Goal: Find specific page/section: Find specific page/section

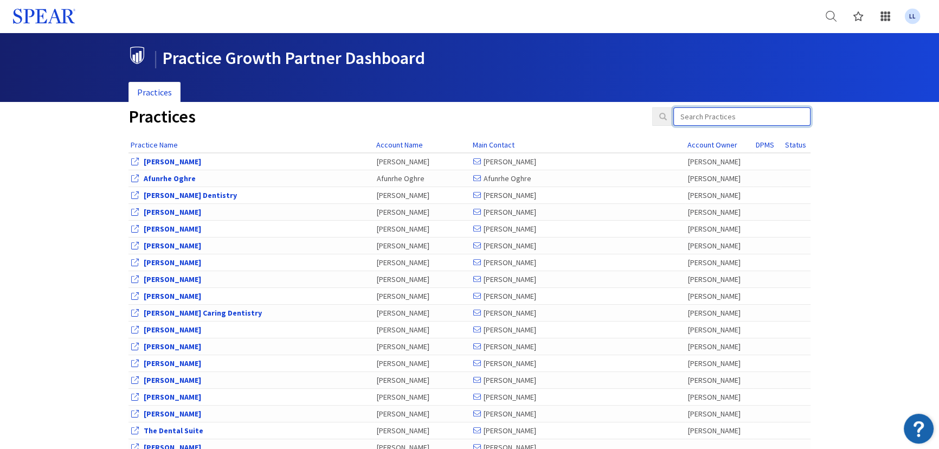
click at [746, 116] on input "search" at bounding box center [742, 116] width 137 height 18
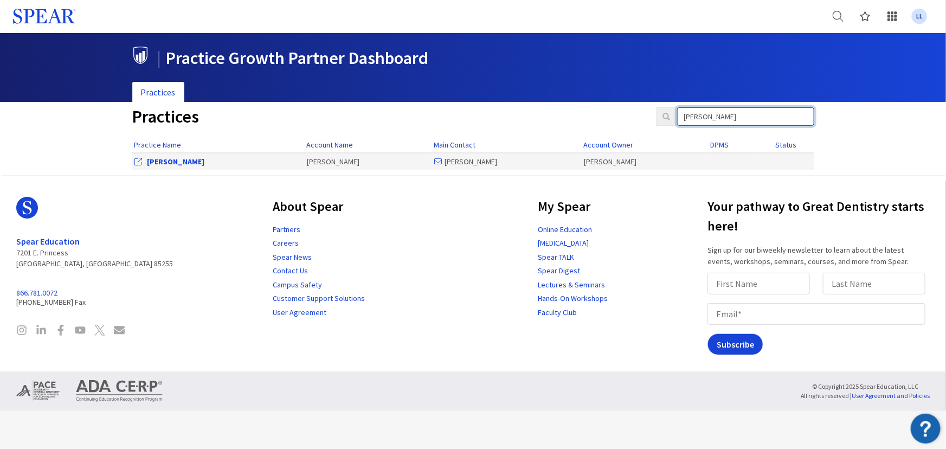
type input "neveu"
click at [162, 165] on div "[PERSON_NAME]" at bounding box center [218, 161] width 167 height 11
click at [167, 162] on link "[PERSON_NAME]" at bounding box center [176, 162] width 57 height 10
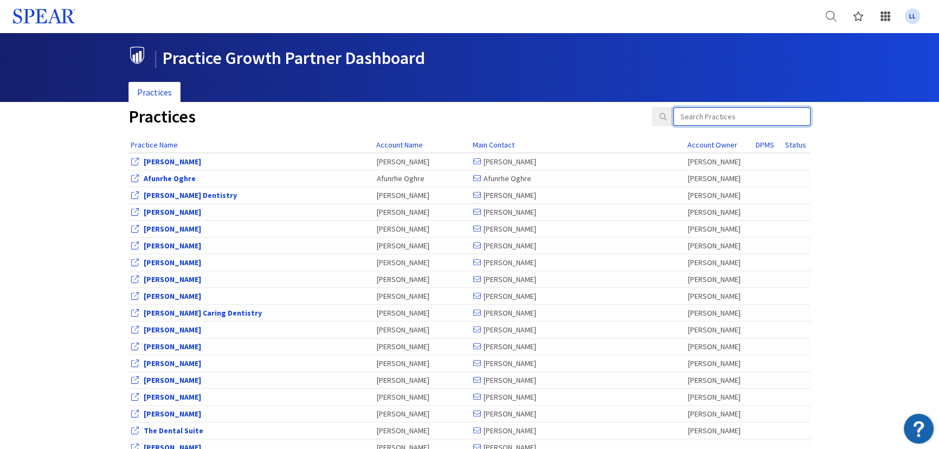
click at [773, 114] on input "search" at bounding box center [742, 116] width 137 height 18
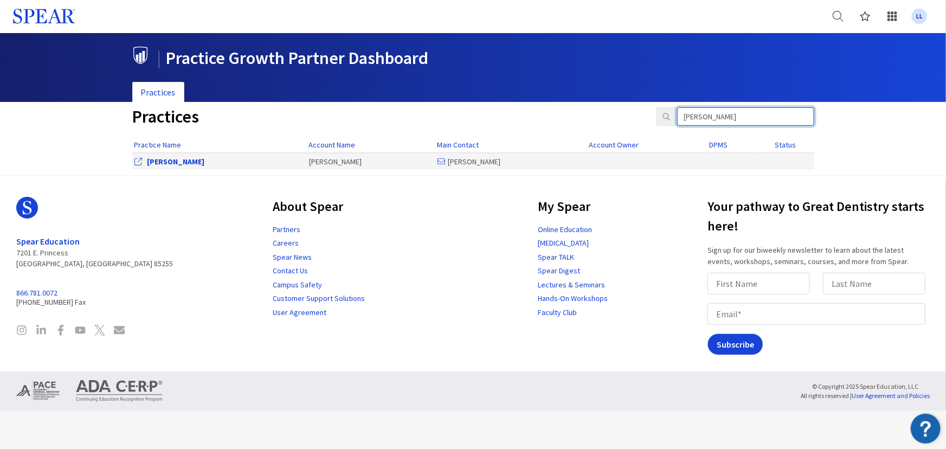
type input "[PERSON_NAME]"
click at [187, 161] on link "[PERSON_NAME]" at bounding box center [176, 162] width 57 height 10
